Goal: Navigation & Orientation: Find specific page/section

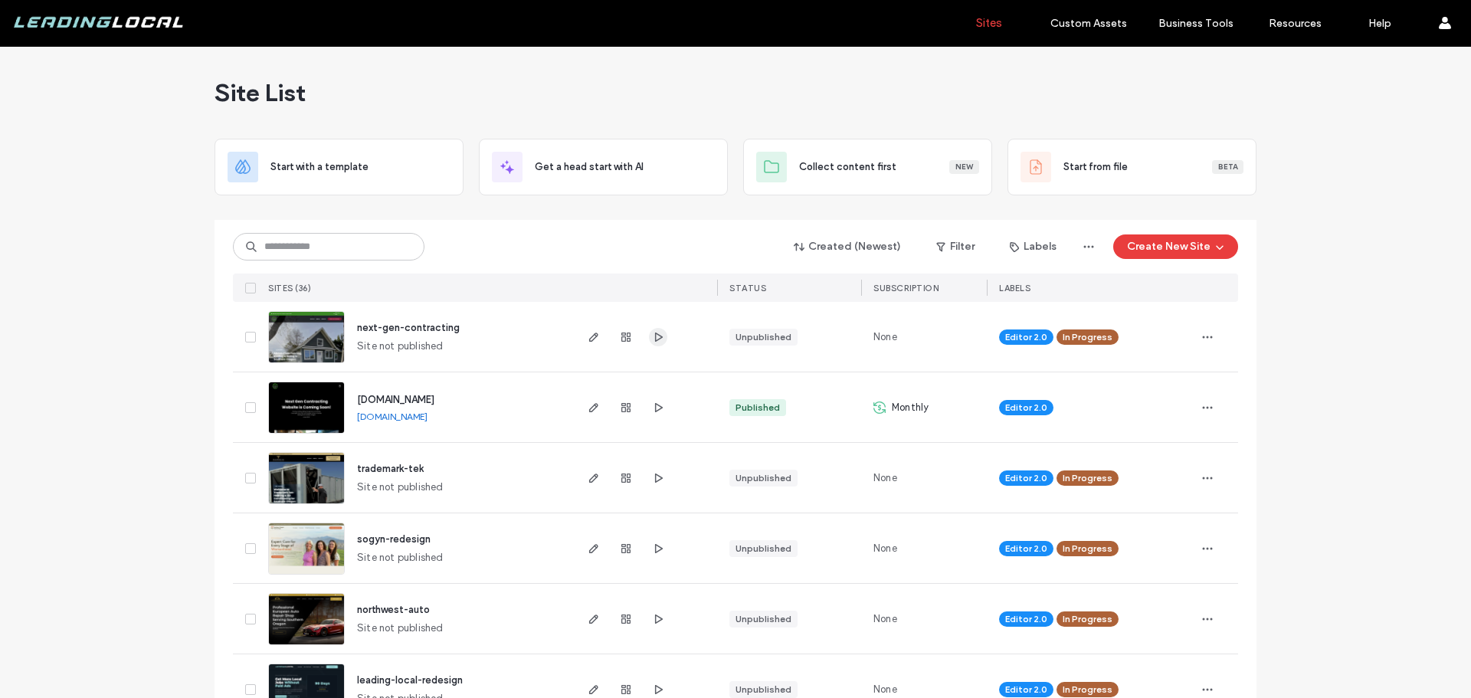
click at [657, 340] on icon "button" at bounding box center [658, 337] width 12 height 12
click at [659, 481] on span "button" at bounding box center [658, 478] width 18 height 18
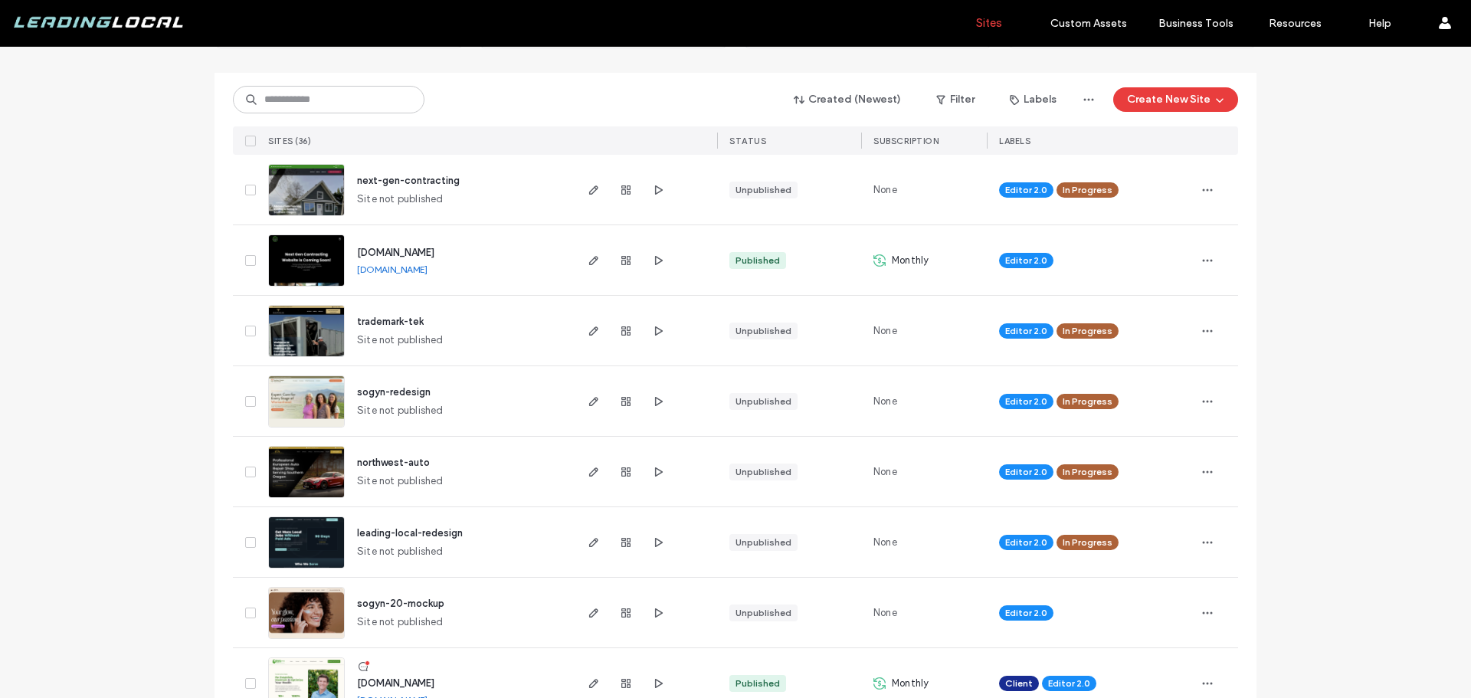
scroll to position [153, 0]
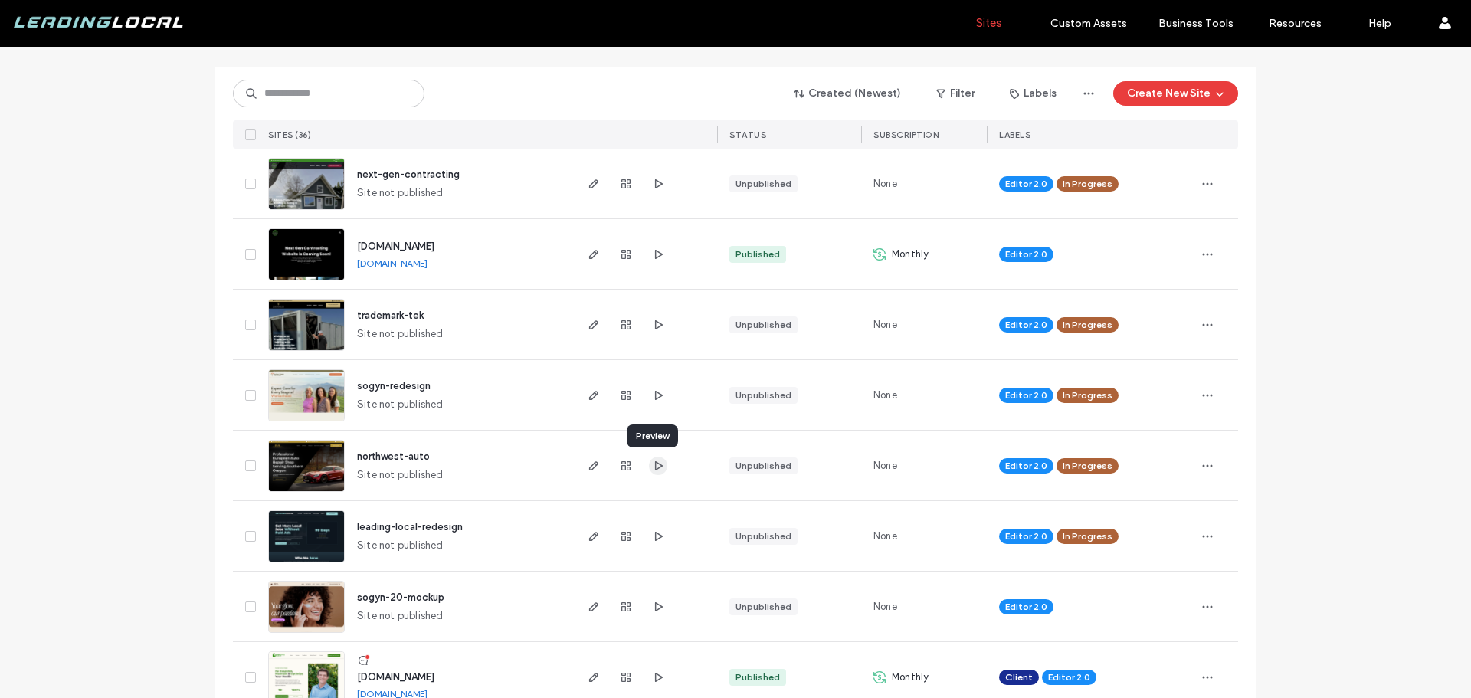
click at [656, 468] on icon "button" at bounding box center [658, 466] width 12 height 12
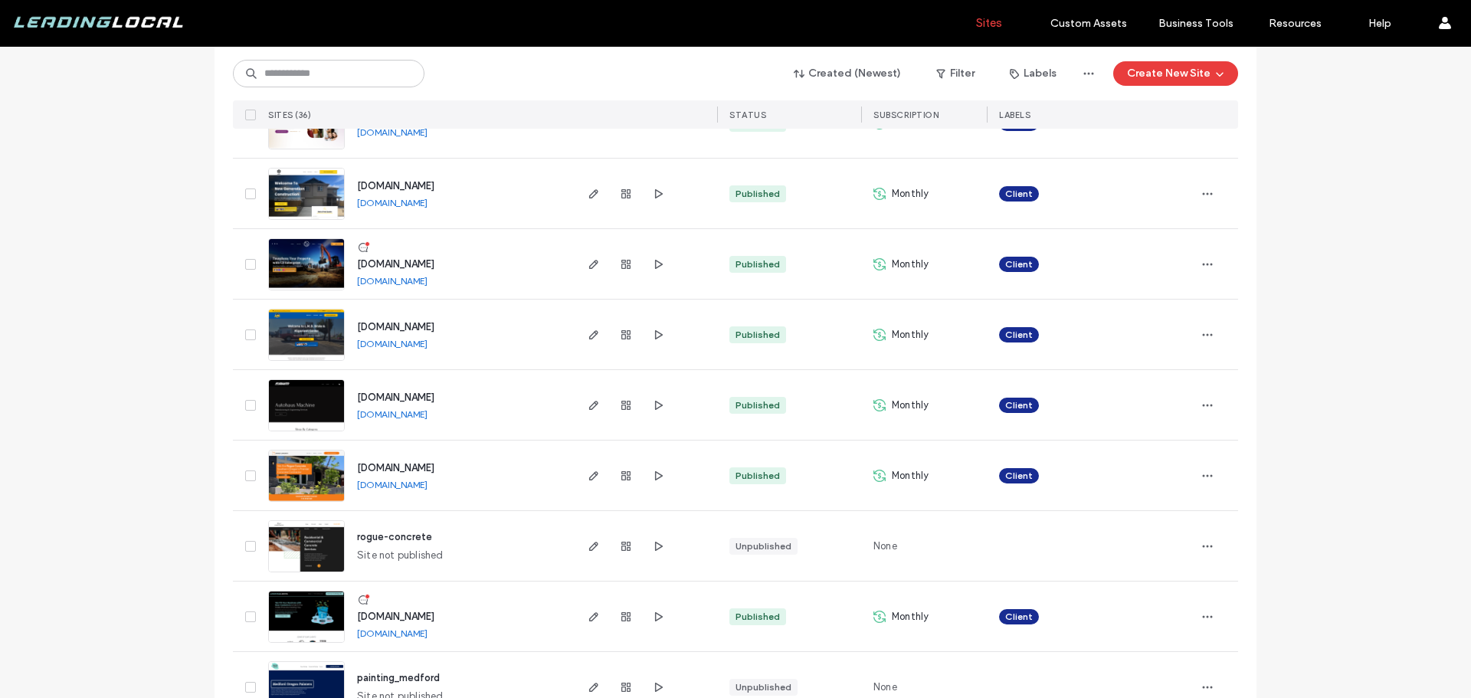
scroll to position [1992, 0]
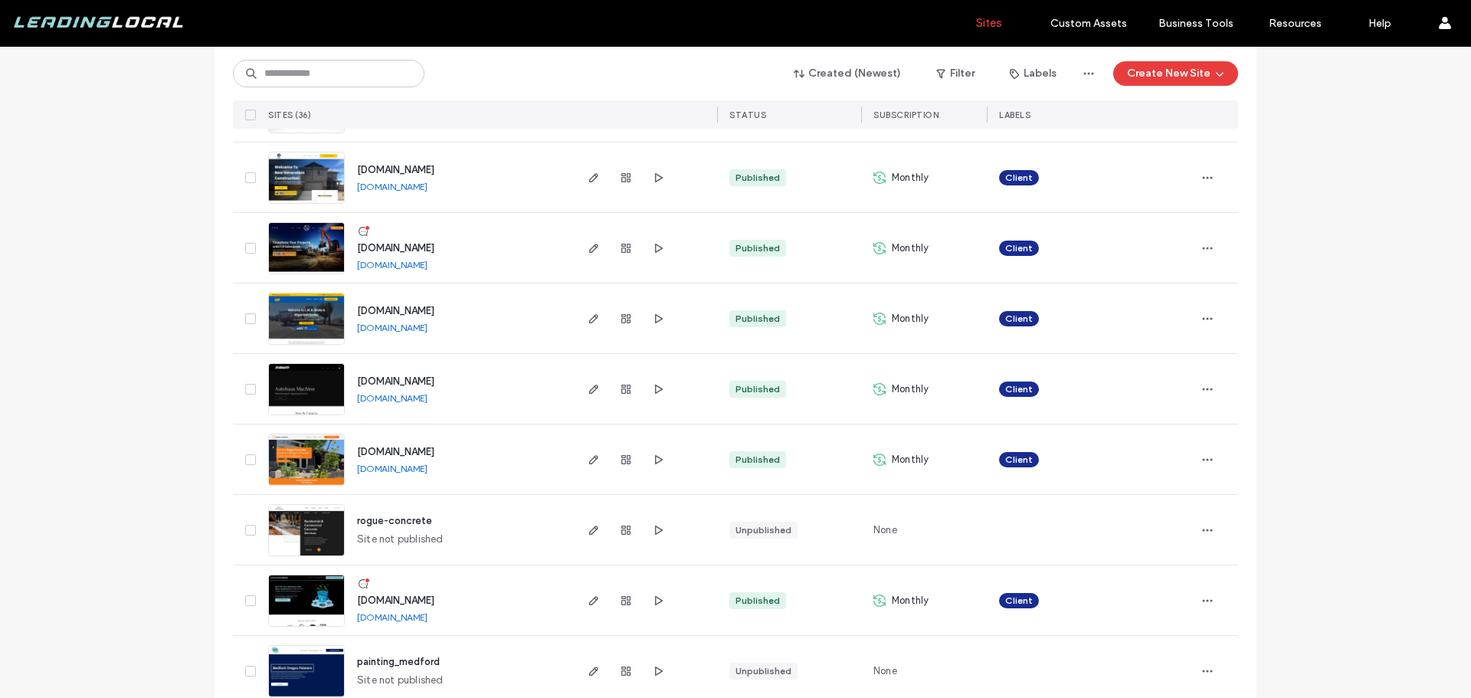
click at [419, 329] on link "[DOMAIN_NAME]" at bounding box center [392, 327] width 71 height 11
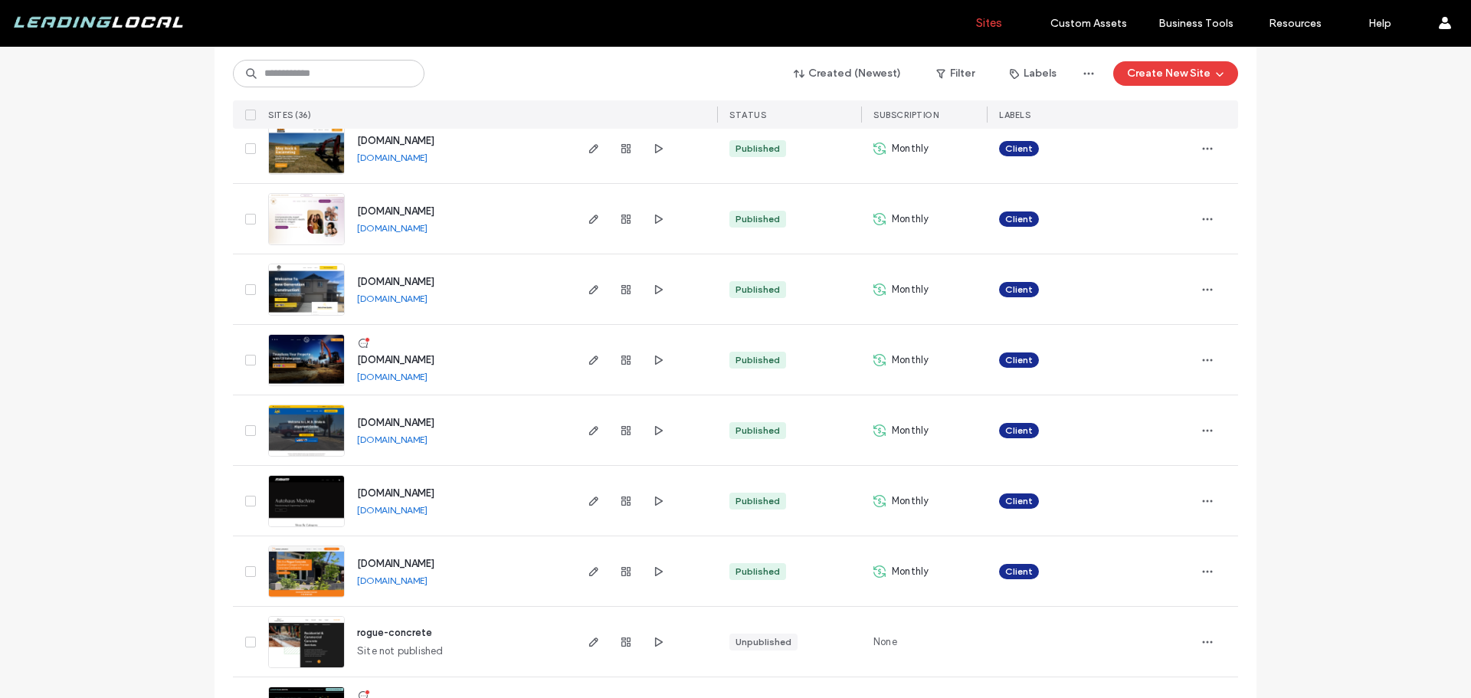
scroll to position [1839, 0]
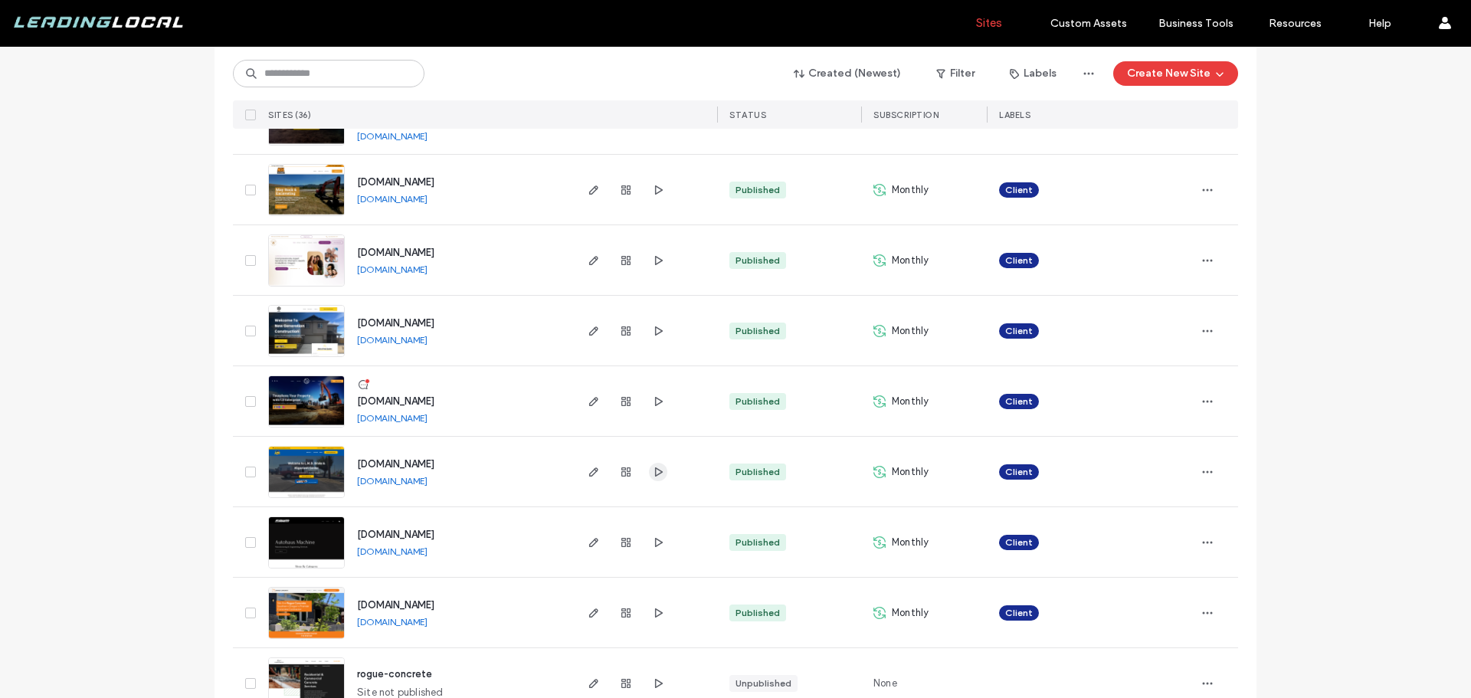
click at [653, 473] on icon "button" at bounding box center [658, 472] width 12 height 12
click at [658, 402] on icon "button" at bounding box center [658, 401] width 12 height 12
click at [652, 327] on icon "button" at bounding box center [658, 331] width 12 height 12
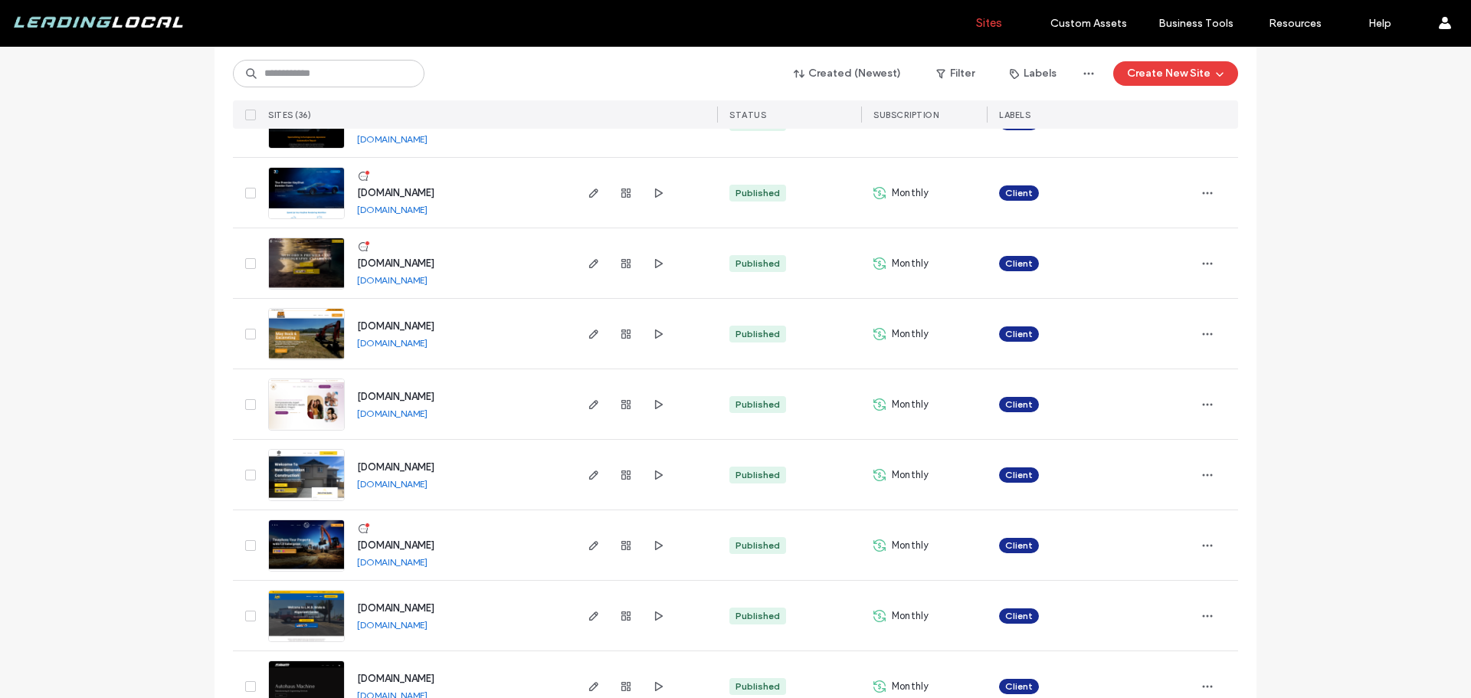
scroll to position [1686, 0]
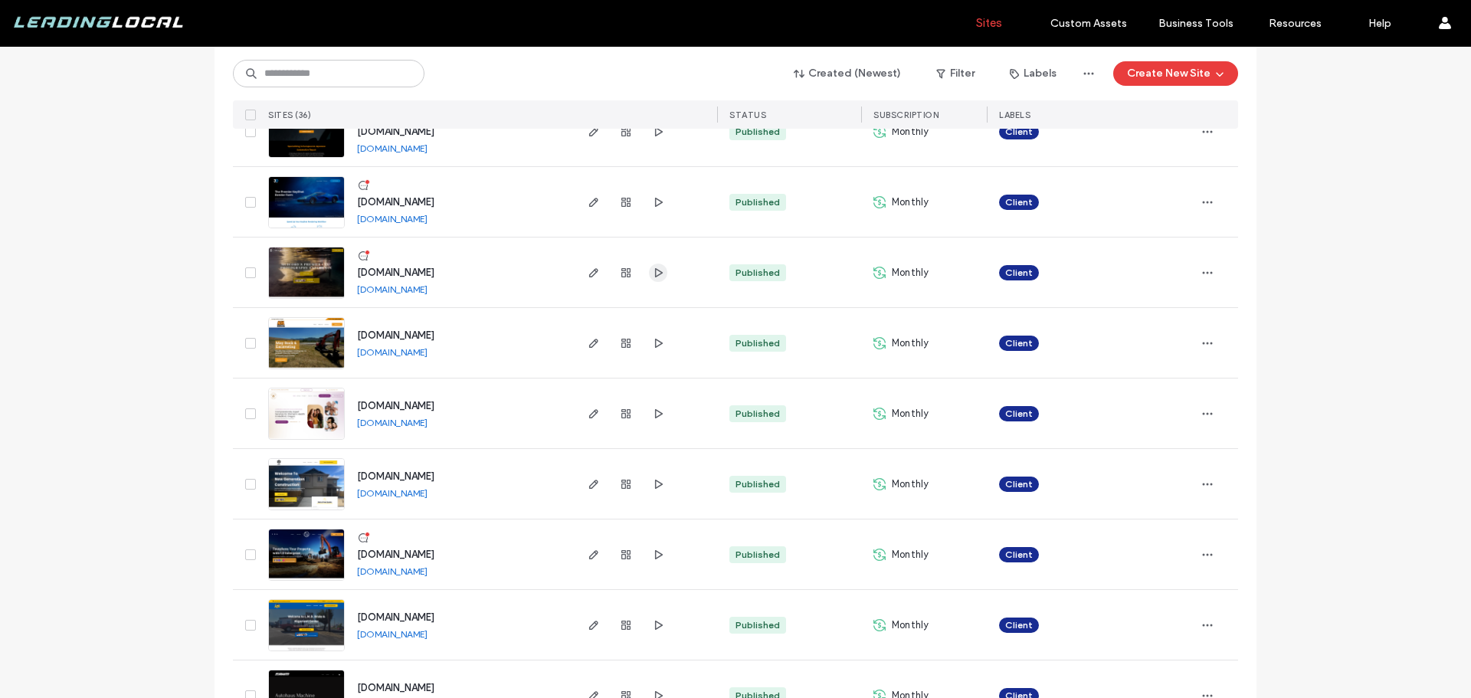
click at [655, 271] on use "button" at bounding box center [659, 271] width 8 height 9
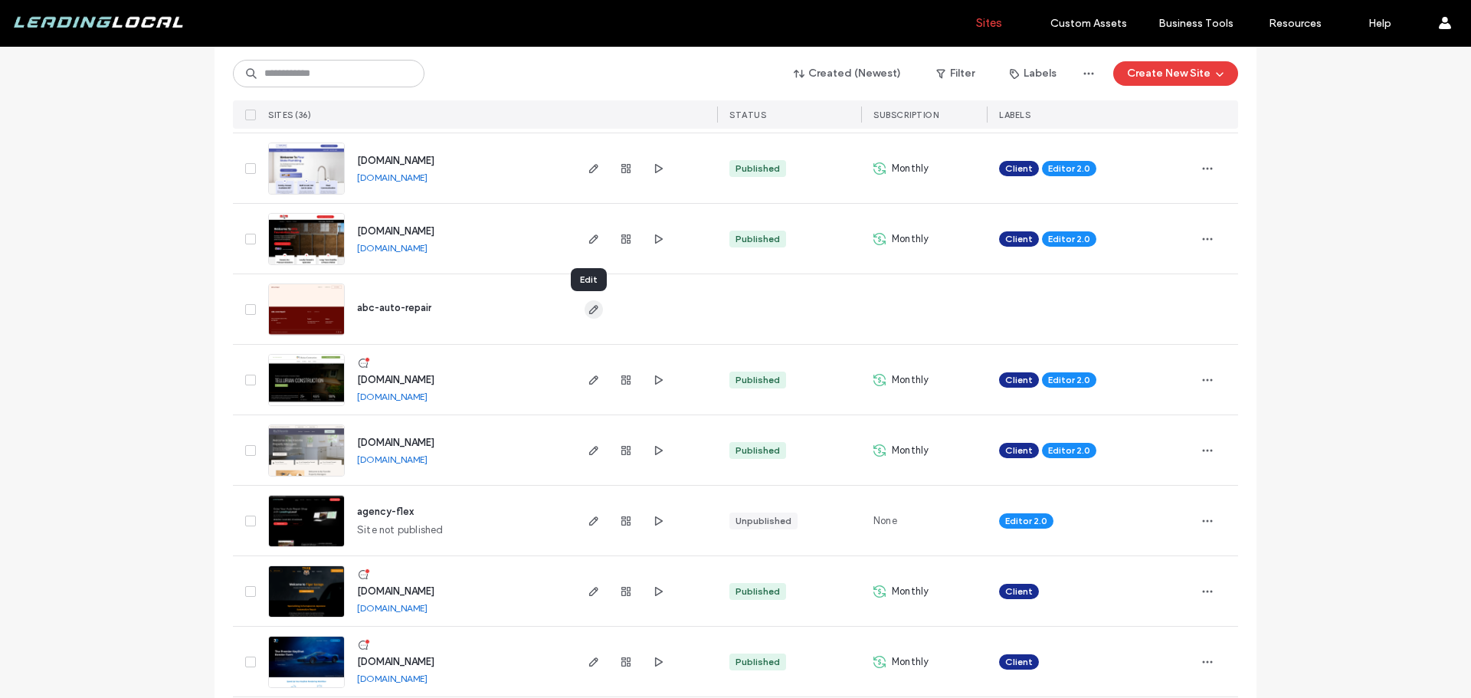
scroll to position [1073, 0]
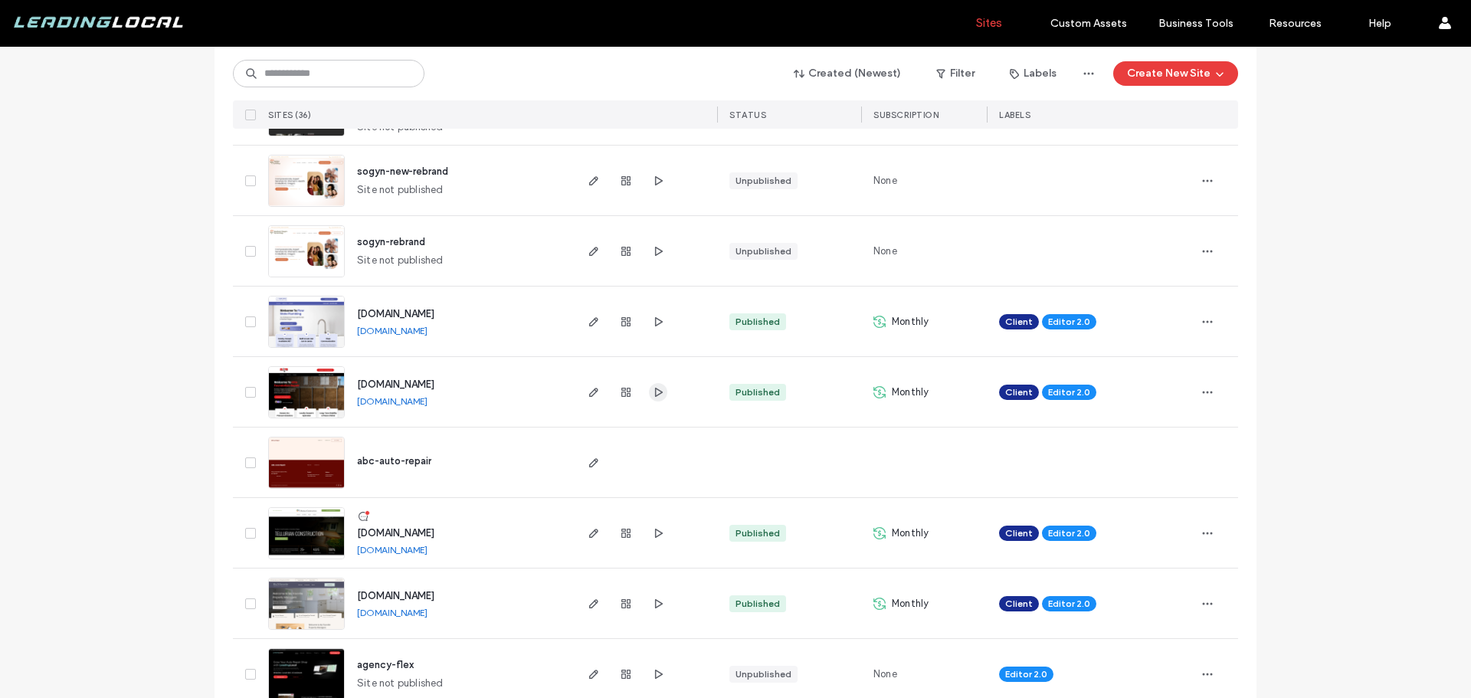
click at [656, 398] on span "button" at bounding box center [658, 392] width 18 height 18
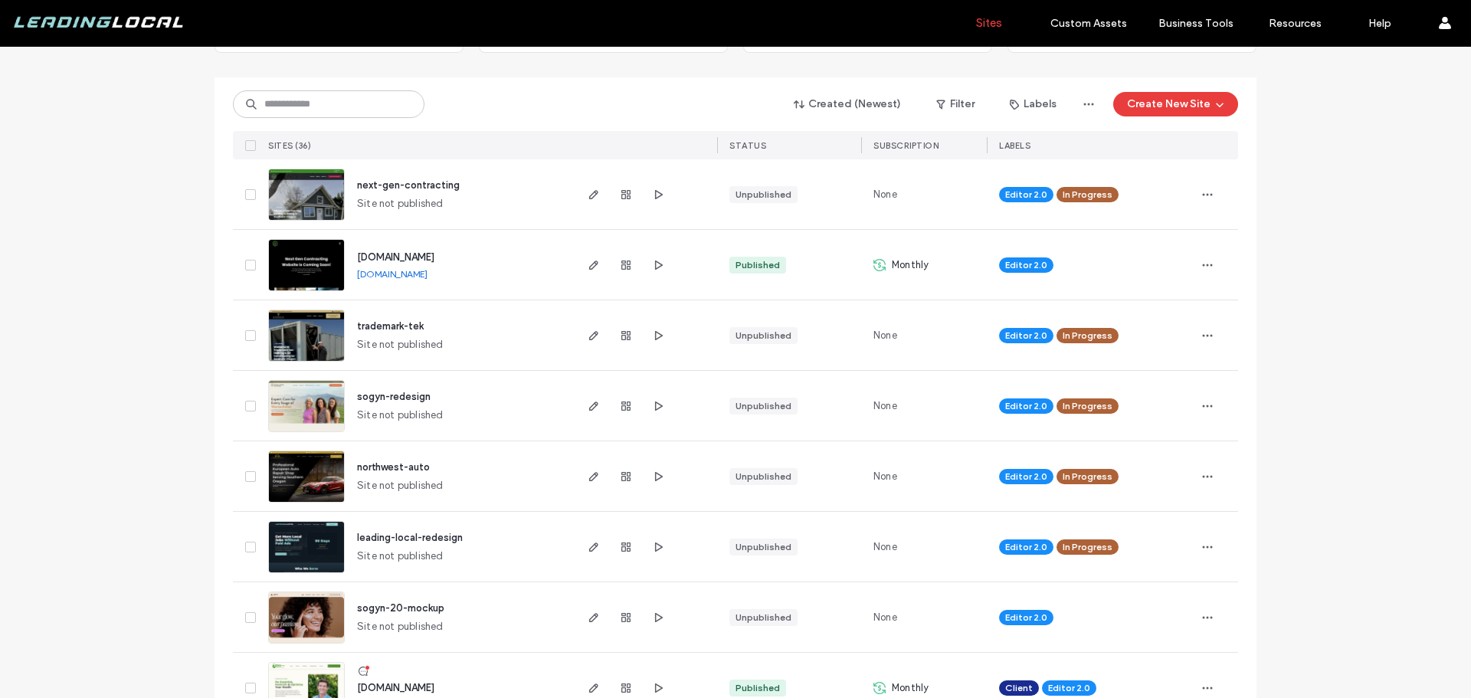
scroll to position [153, 0]
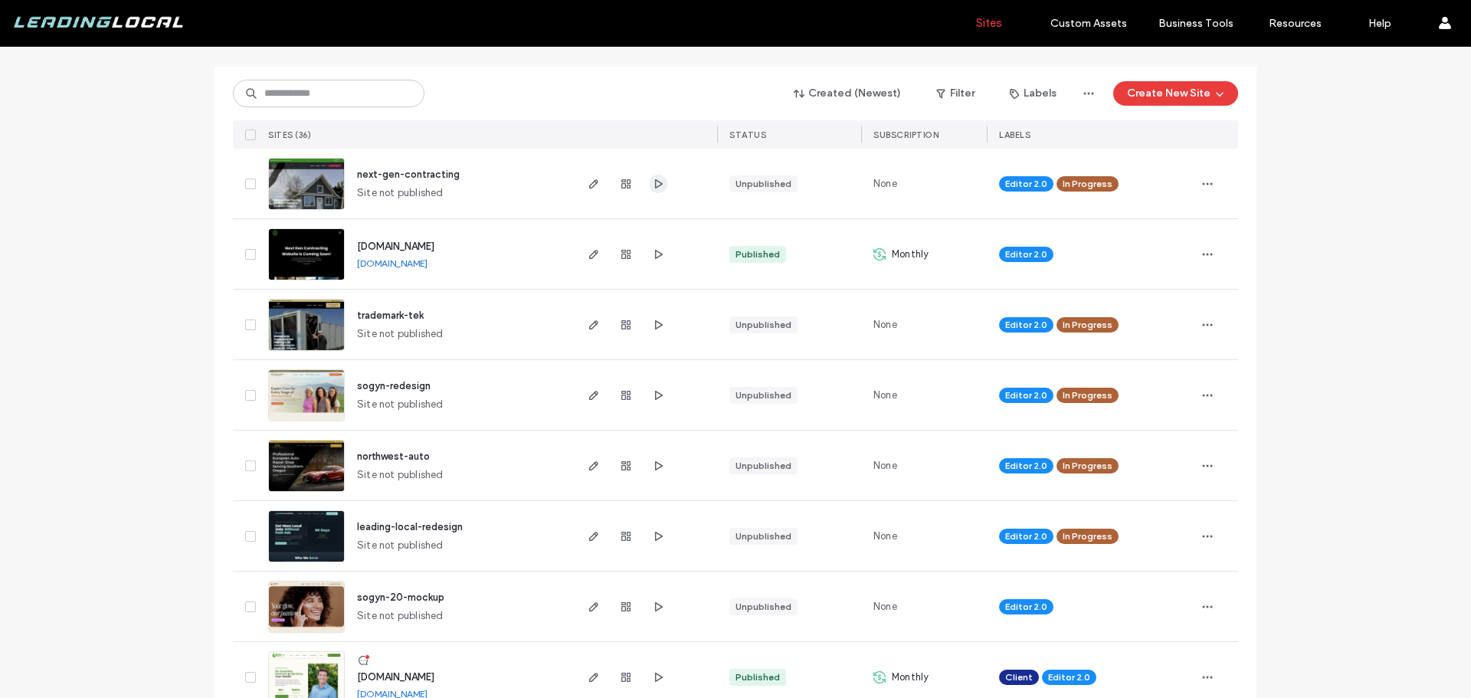
click at [655, 183] on use "button" at bounding box center [659, 183] width 8 height 9
click at [652, 330] on icon "button" at bounding box center [658, 325] width 12 height 12
click at [653, 466] on icon "button" at bounding box center [658, 466] width 12 height 12
click at [652, 400] on icon "button" at bounding box center [658, 395] width 12 height 12
click at [653, 677] on icon "button" at bounding box center [658, 677] width 12 height 12
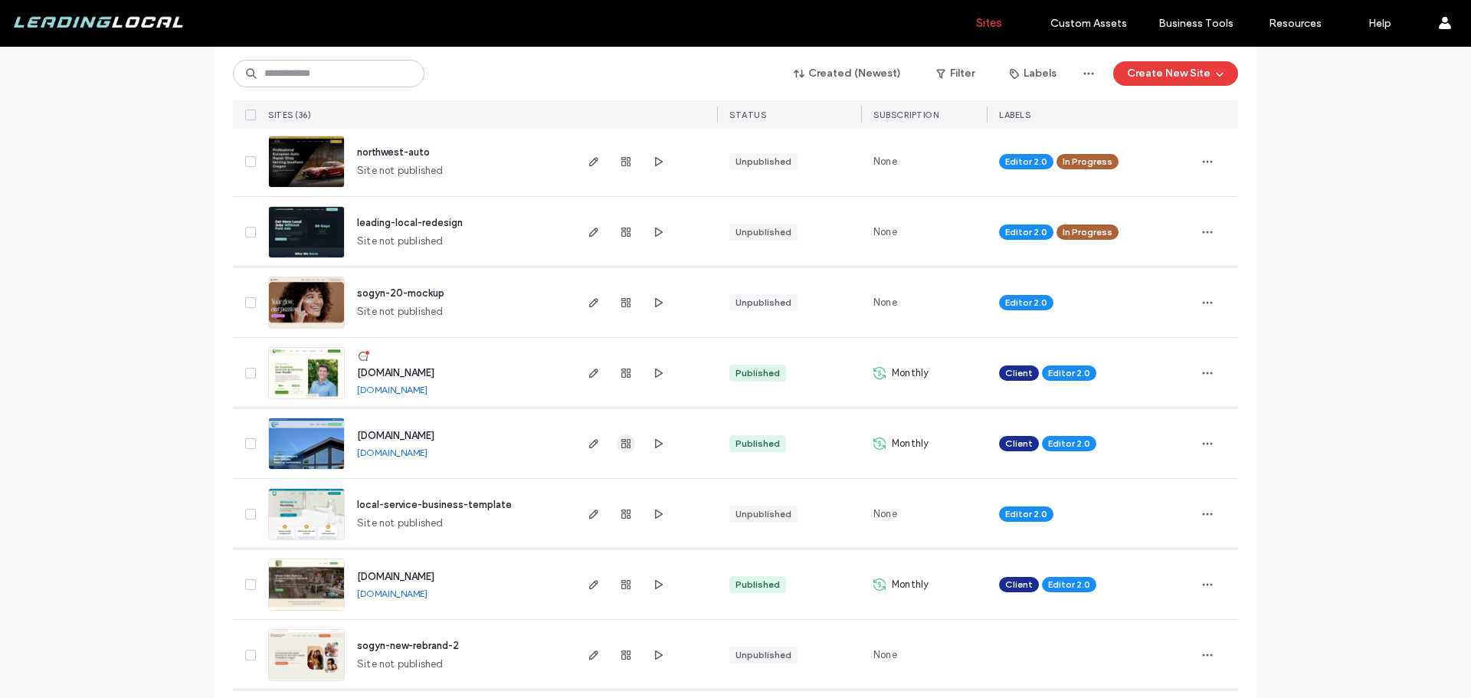
scroll to position [460, 0]
